Goal: Task Accomplishment & Management: Use online tool/utility

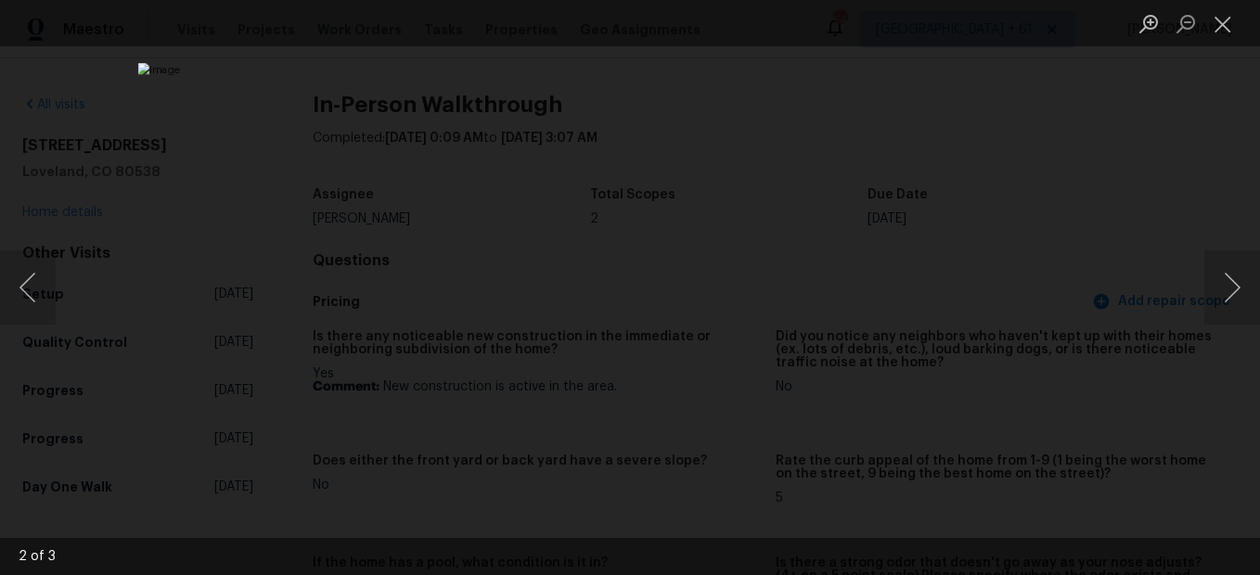
scroll to position [2042, 0]
click at [1231, 15] on button "Close lightbox" at bounding box center [1223, 23] width 37 height 32
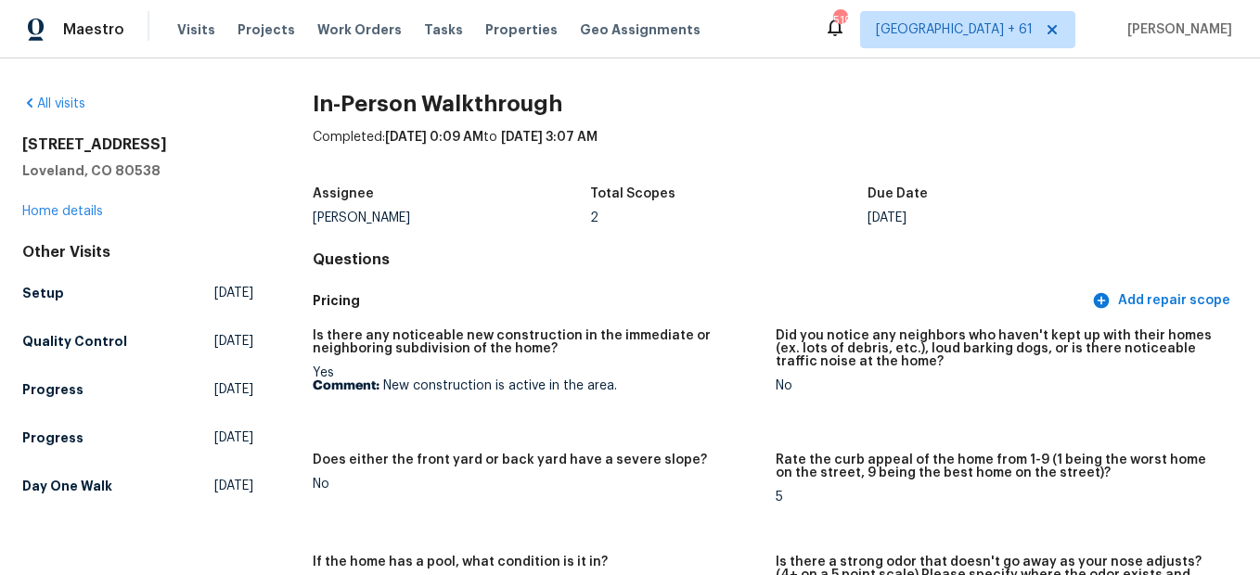
scroll to position [0, 0]
click at [70, 105] on link "All visits" at bounding box center [53, 104] width 63 height 13
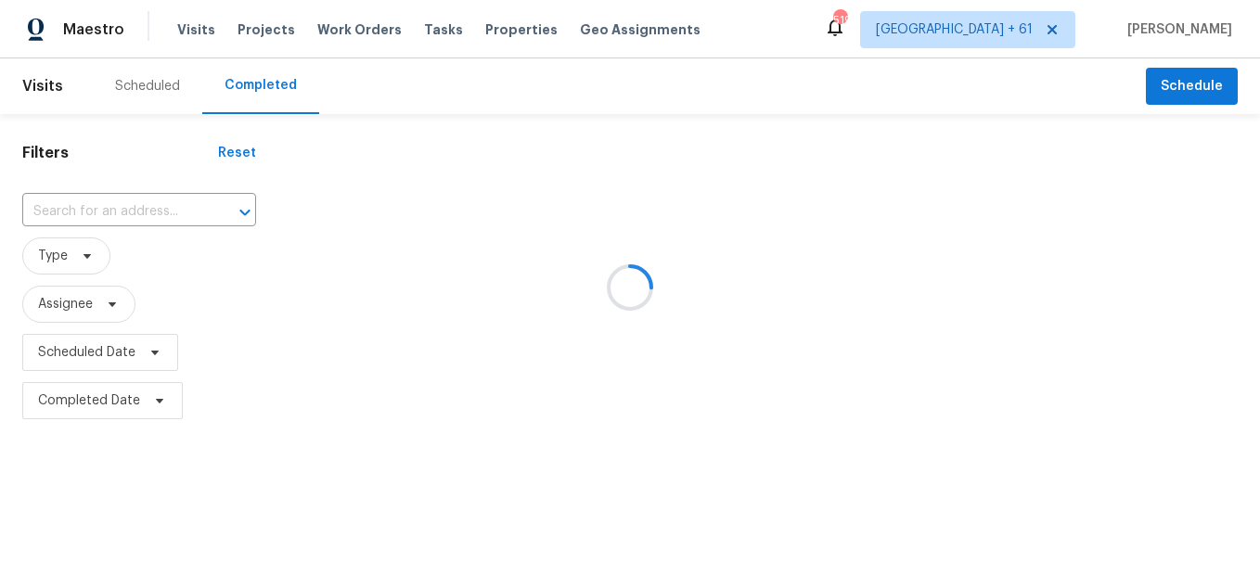
click at [156, 210] on div at bounding box center [630, 287] width 1260 height 575
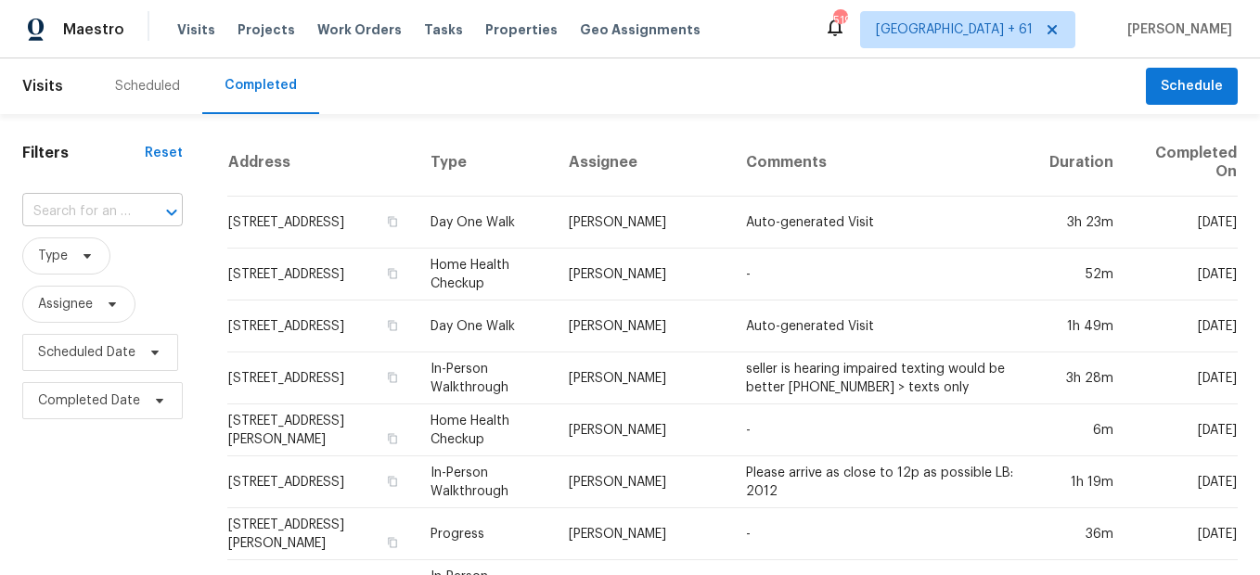
click at [138, 210] on div at bounding box center [159, 213] width 48 height 26
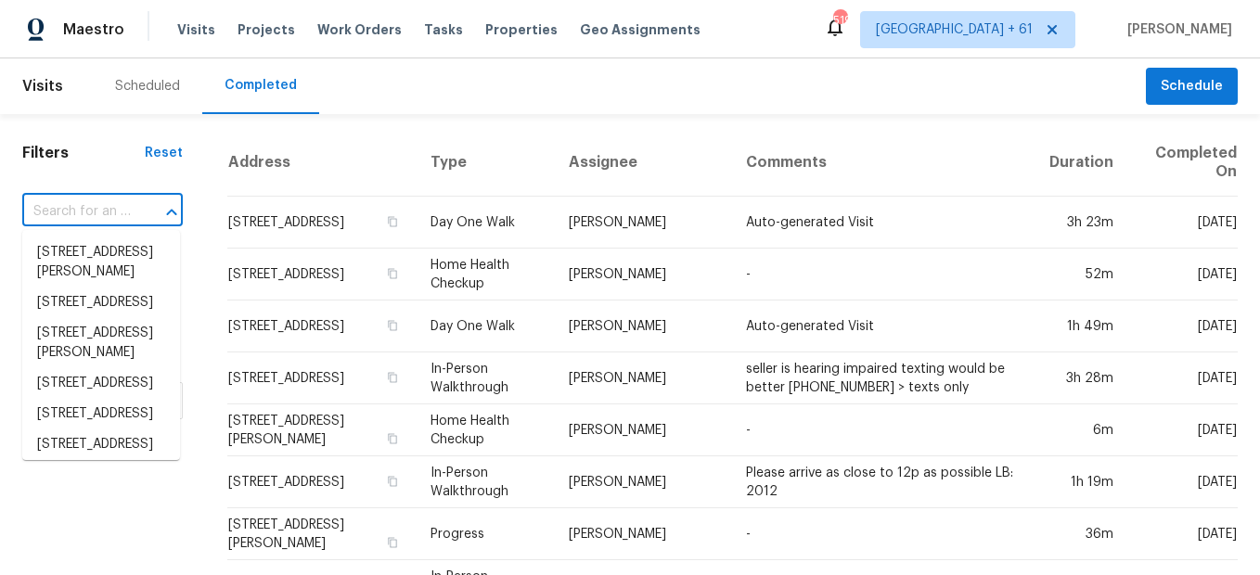
paste input "[STREET_ADDRESS][PERSON_NAME]"
type input "[STREET_ADDRESS][PERSON_NAME]"
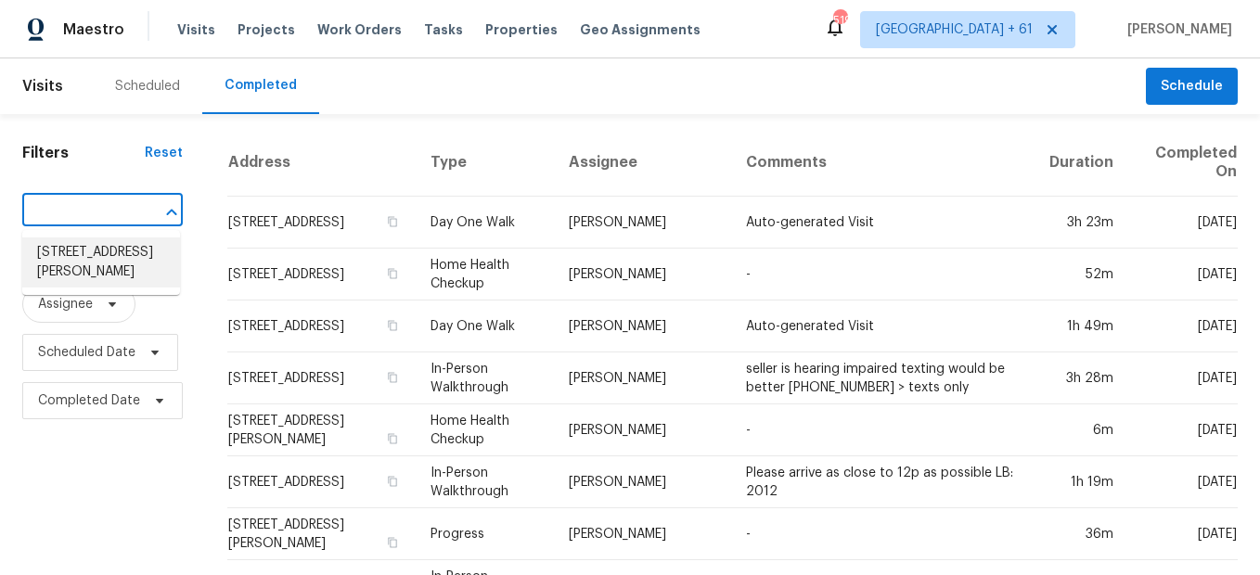
click at [132, 264] on li "[STREET_ADDRESS][PERSON_NAME]" at bounding box center [101, 263] width 158 height 50
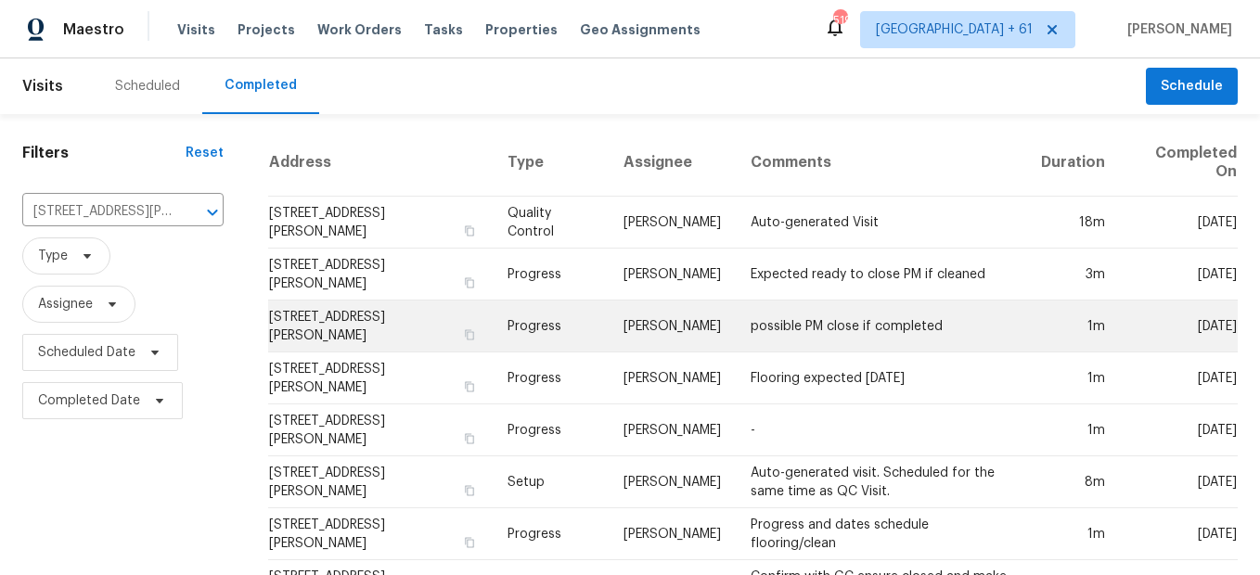
click at [542, 326] on td "Progress" at bounding box center [551, 327] width 116 height 52
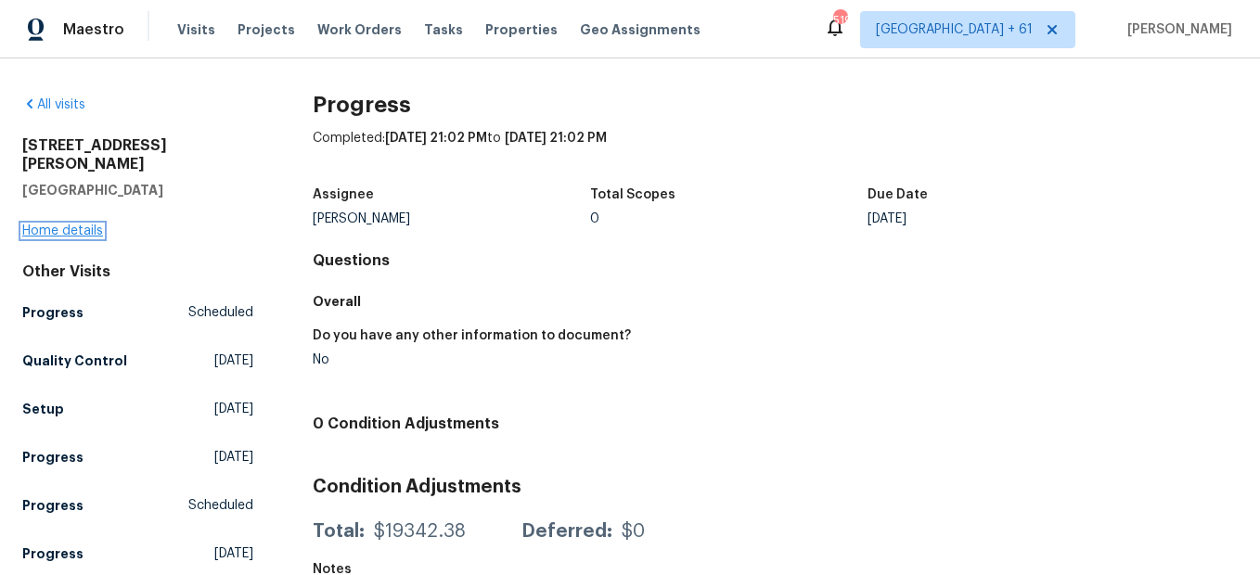
click at [80, 225] on link "Home details" at bounding box center [62, 231] width 81 height 13
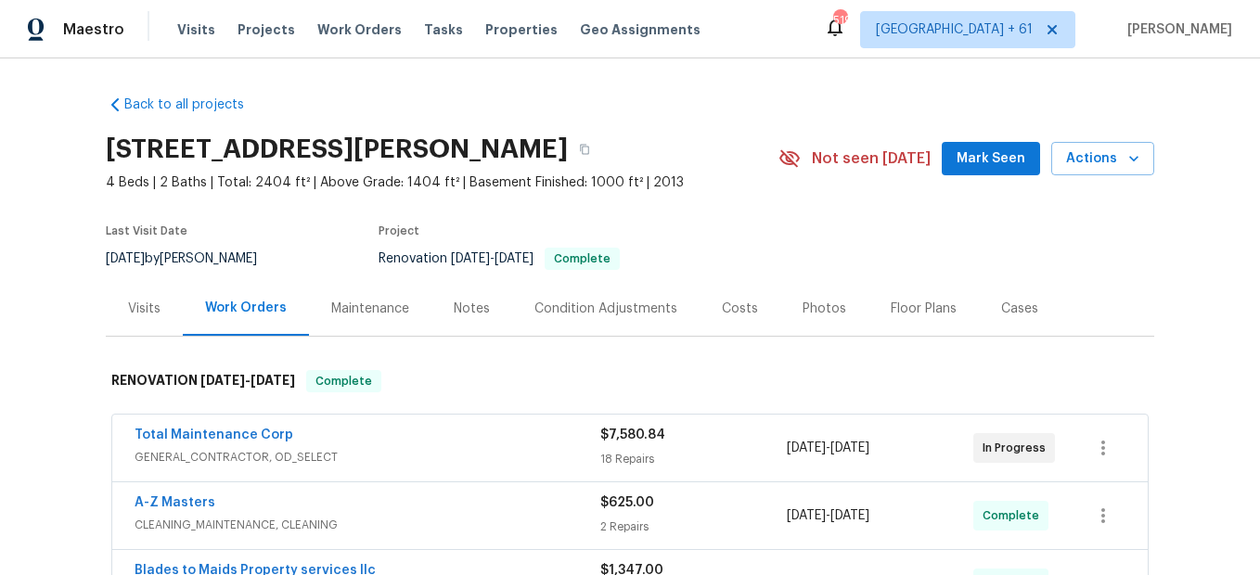
click at [813, 307] on div "Photos" at bounding box center [825, 309] width 44 height 19
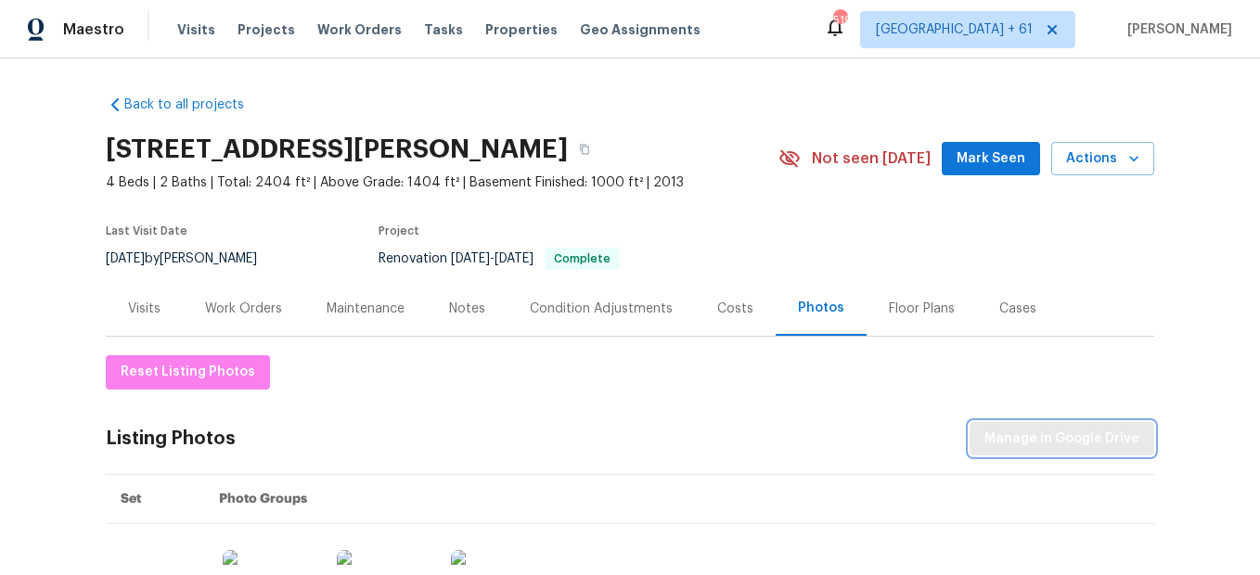
click at [1010, 429] on span "Manage in Google Drive" at bounding box center [1062, 439] width 155 height 23
